Goal: Information Seeking & Learning: Learn about a topic

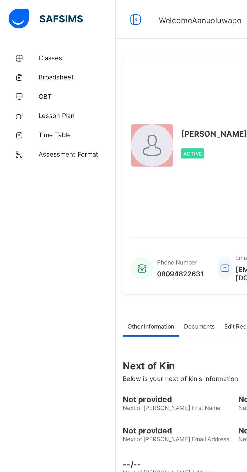
click at [28, 28] on link "Classes" at bounding box center [30, 30] width 61 height 10
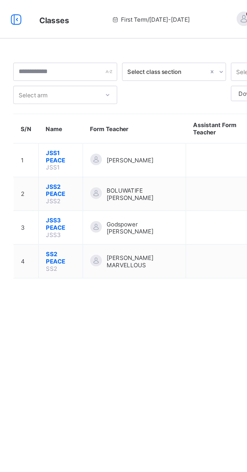
click at [128, 81] on div "[PERSON_NAME]" at bounding box center [133, 83] width 46 height 7
click at [96, 83] on span "JSS1 PEACE" at bounding box center [94, 82] width 15 height 8
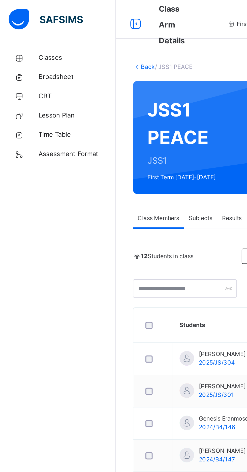
click at [75, 34] on link "Back" at bounding box center [77, 35] width 7 height 4
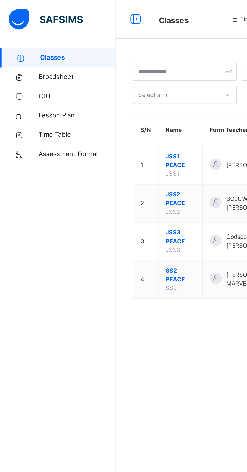
click at [90, 104] on span "JSS2 PEACE" at bounding box center [94, 104] width 15 height 9
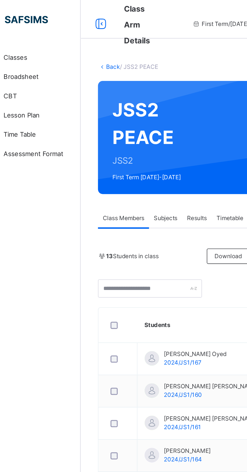
click at [74, 35] on link "Back" at bounding box center [77, 35] width 7 height 4
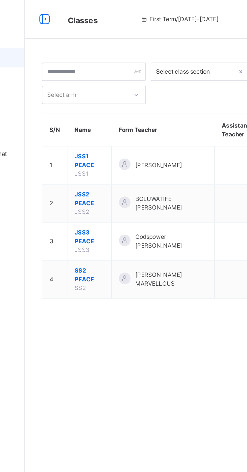
click at [98, 83] on span "JSS1 PEACE" at bounding box center [94, 84] width 15 height 9
